Goal: Register for event/course

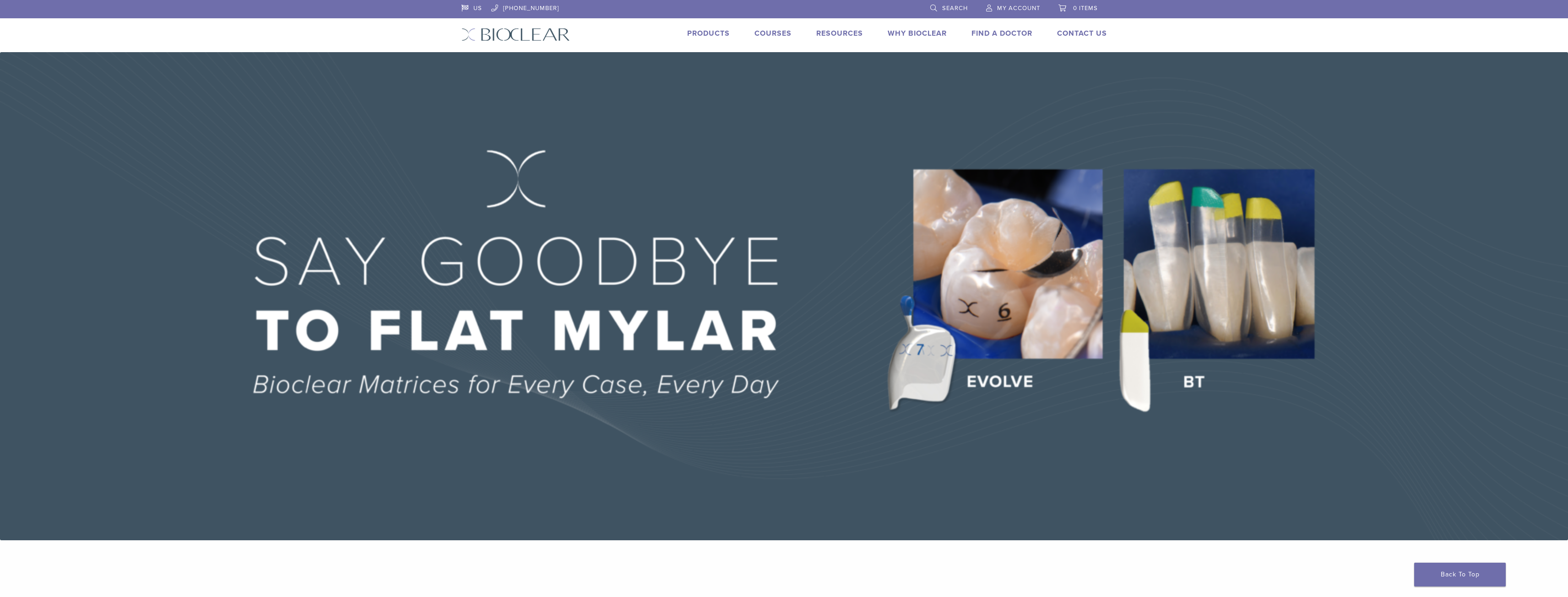
click at [910, 35] on link "Why Bioclear" at bounding box center [917, 33] width 59 height 9
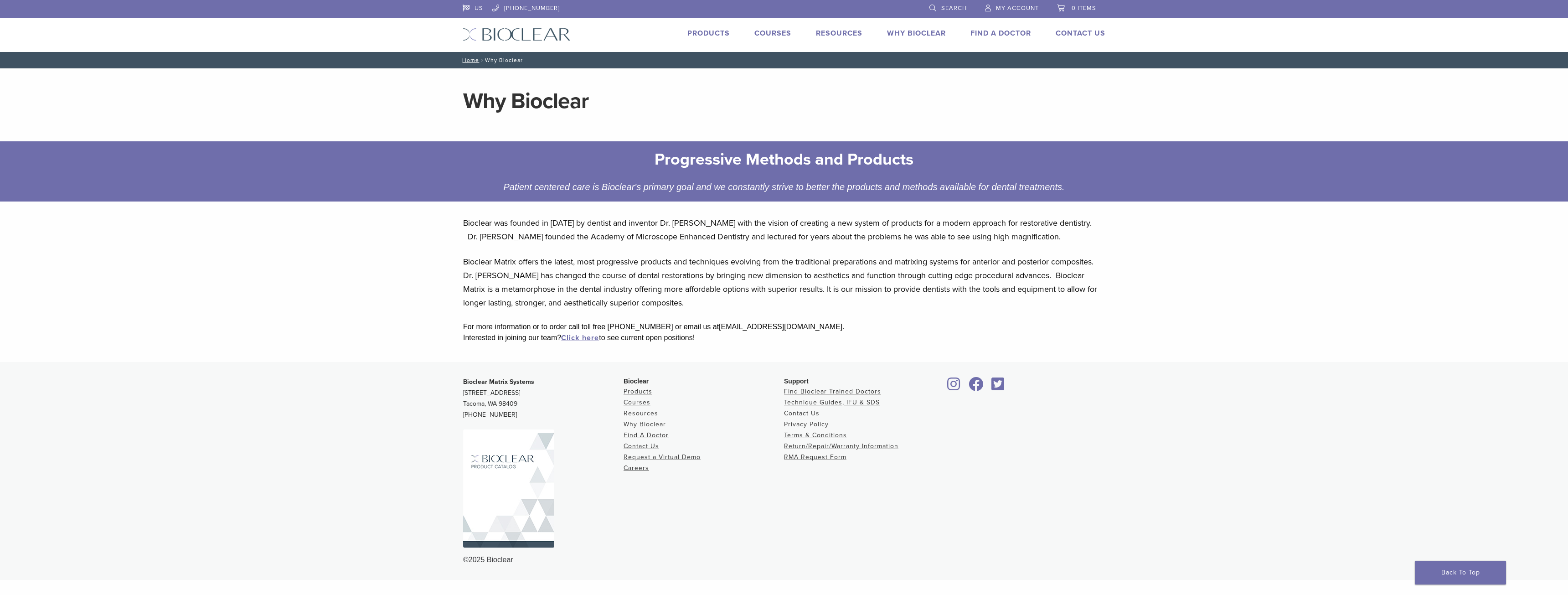
click at [765, 32] on link "Courses" at bounding box center [772, 33] width 37 height 9
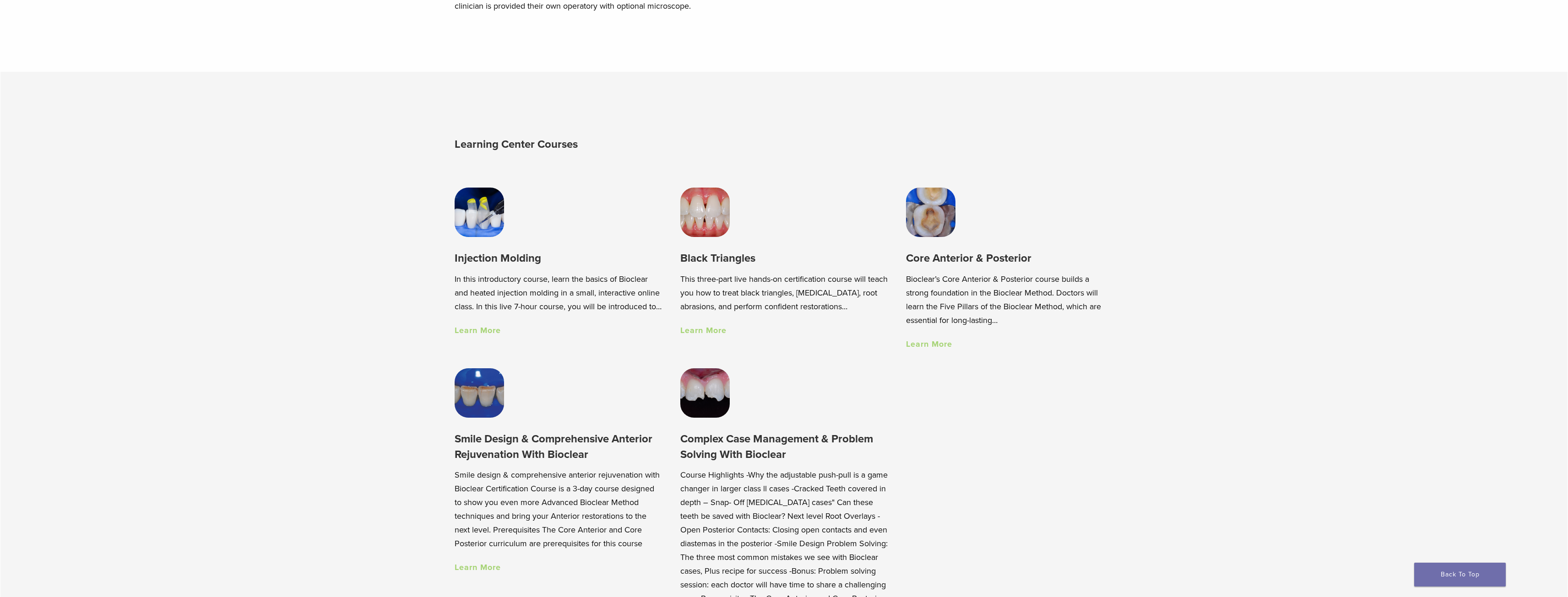
scroll to position [870, 0]
click at [710, 218] on img at bounding box center [705, 211] width 50 height 49
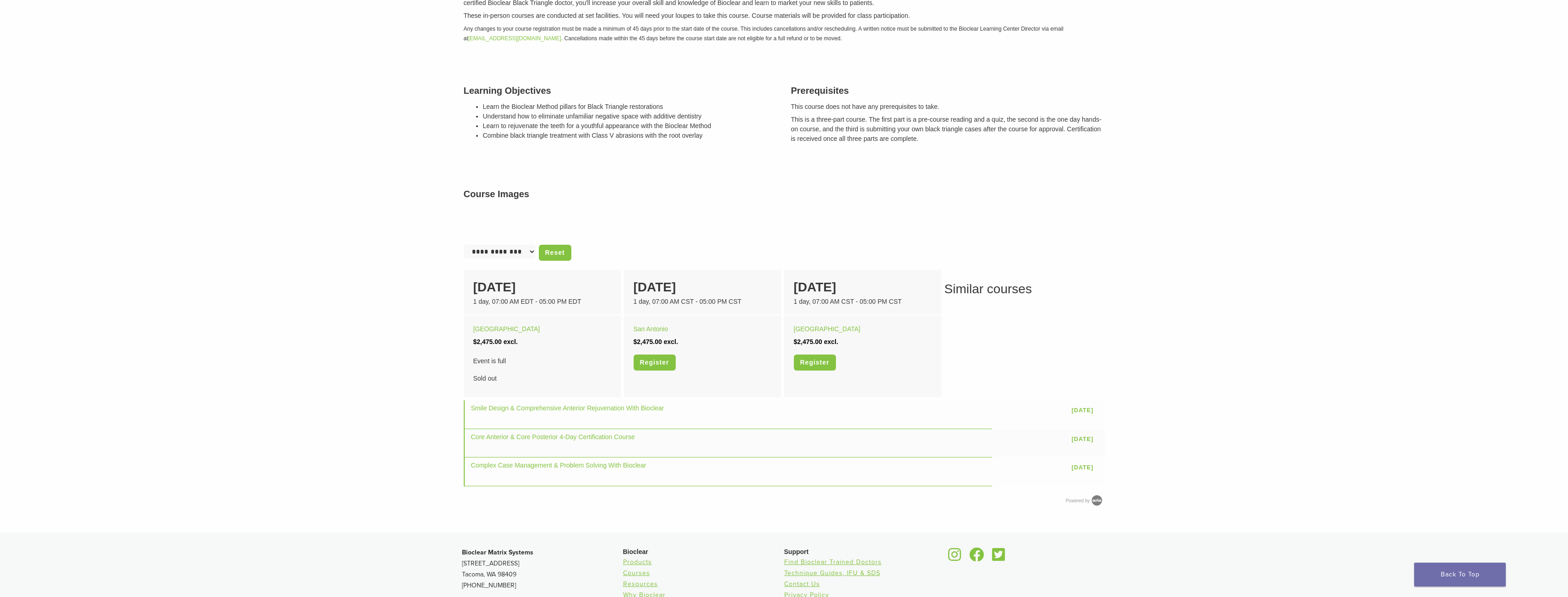
scroll to position [137, 0]
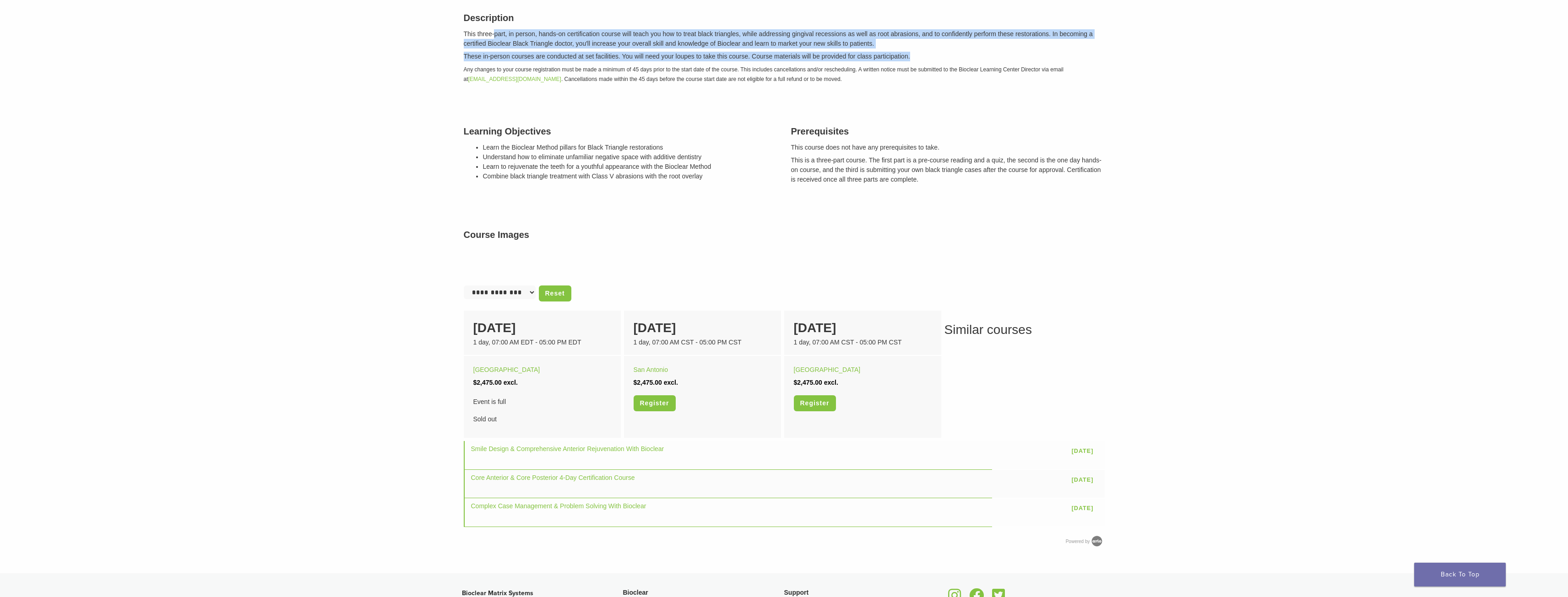
drag, startPoint x: 522, startPoint y: 41, endPoint x: 914, endPoint y: 54, distance: 392.2
click at [914, 54] on div "Description This three-part, in person, hands-on certification course will teac…" at bounding box center [784, 46] width 655 height 94
click at [914, 54] on p "These in-person courses are conducted at set facilities. You will need your lou…" at bounding box center [784, 57] width 641 height 10
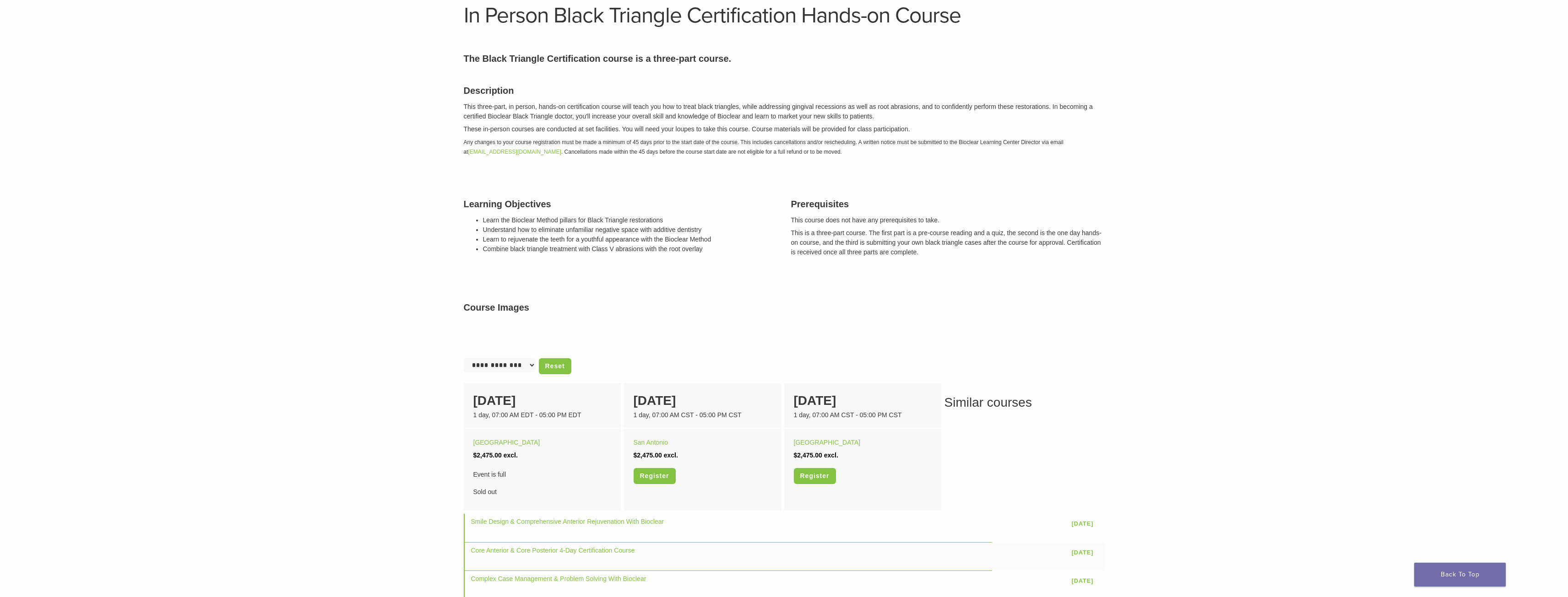
scroll to position [0, 0]
